Goal: Task Accomplishment & Management: Manage account settings

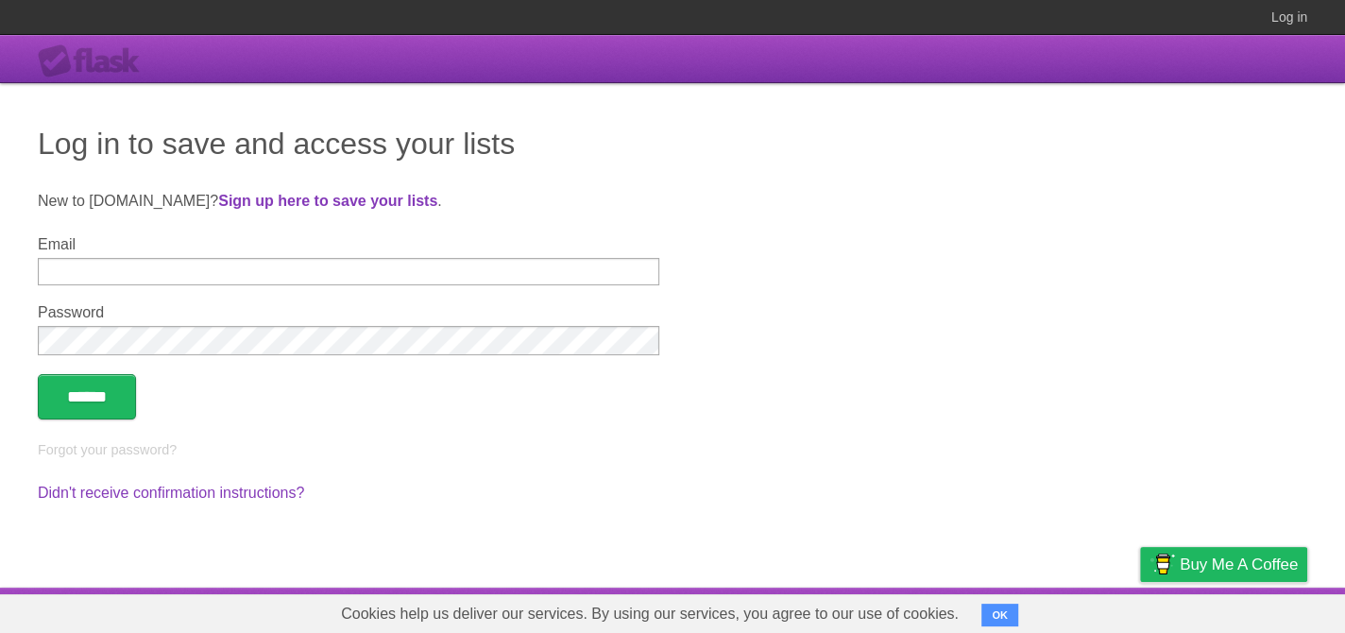
click at [583, 274] on input "Email" at bounding box center [349, 271] width 622 height 27
type input "**********"
click at [38, 374] on input "******" at bounding box center [87, 396] width 98 height 45
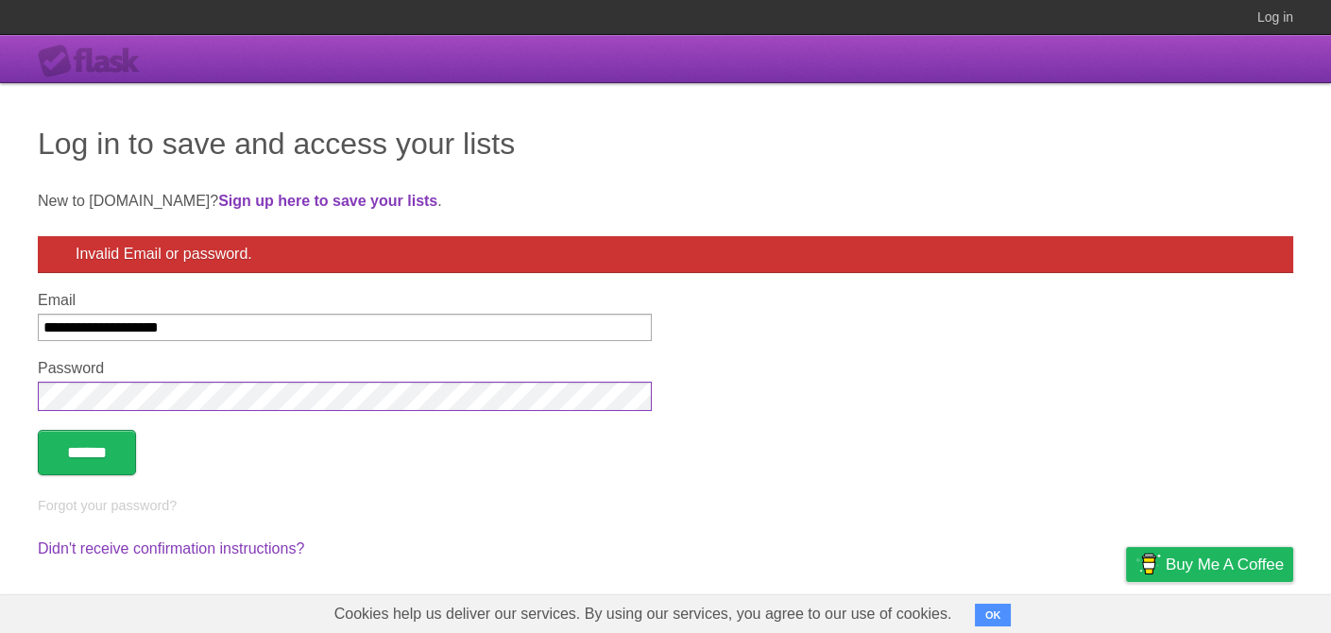
click at [38, 430] on input "******" at bounding box center [87, 452] width 98 height 45
